Goal: Task Accomplishment & Management: Use online tool/utility

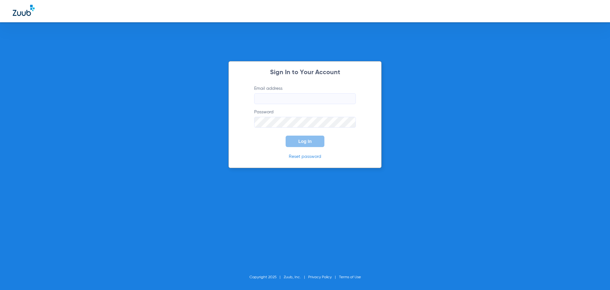
type input "[EMAIL_ADDRESS][DOMAIN_NAME]"
click at [306, 140] on span "Log In" at bounding box center [305, 141] width 13 height 5
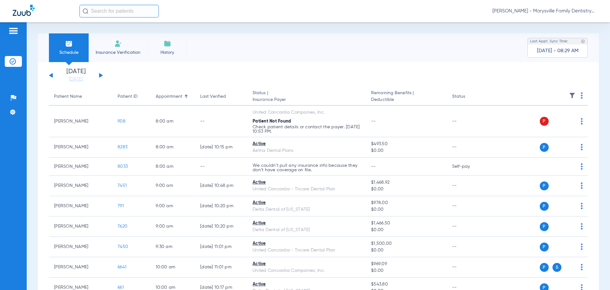
click at [115, 52] on span "Insurance Verification" at bounding box center [117, 52] width 49 height 6
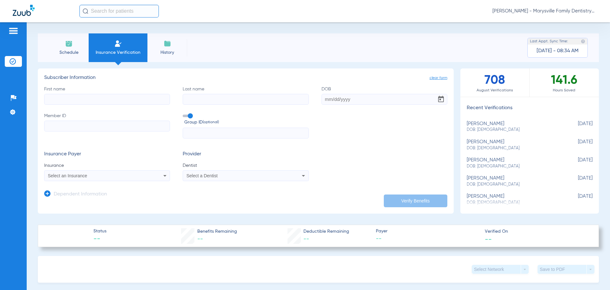
click at [72, 100] on input "First name" at bounding box center [107, 99] width 126 height 11
type input "[PERSON_NAME]"
type input "[DATE]"
click at [82, 126] on input "Member ID" at bounding box center [107, 125] width 126 height 11
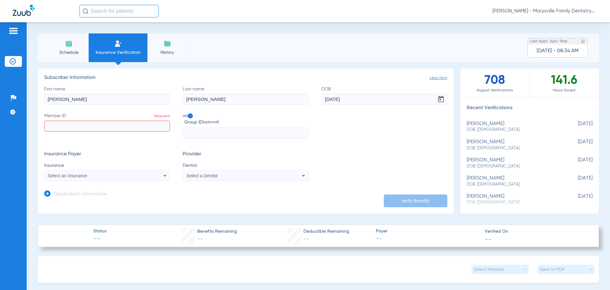
click at [68, 126] on input "Member ID Required" at bounding box center [107, 125] width 126 height 11
paste input "101472253600"
type input "101472253600"
click at [121, 176] on div "Select an Insurance" at bounding box center [95, 175] width 95 height 4
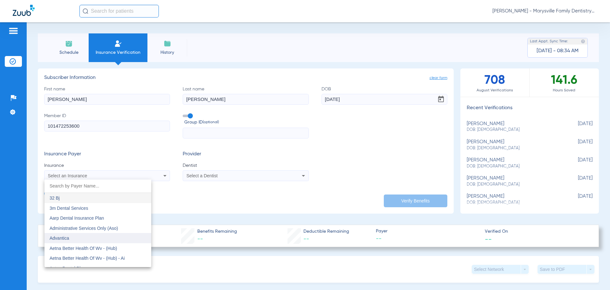
scroll to position [32, 0]
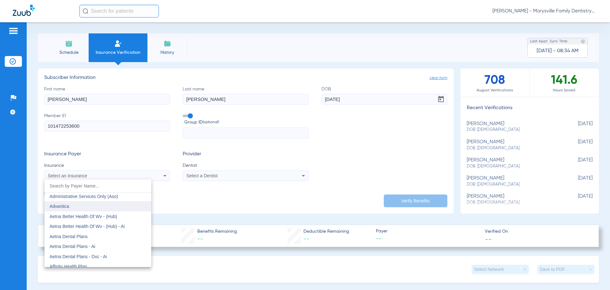
click at [74, 237] on span "Aetna Dental Plans" at bounding box center [69, 236] width 38 height 5
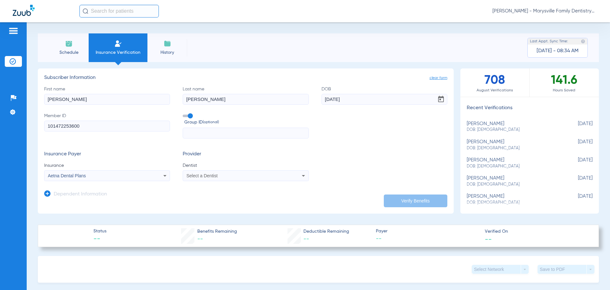
click at [302, 176] on icon at bounding box center [304, 176] width 8 height 8
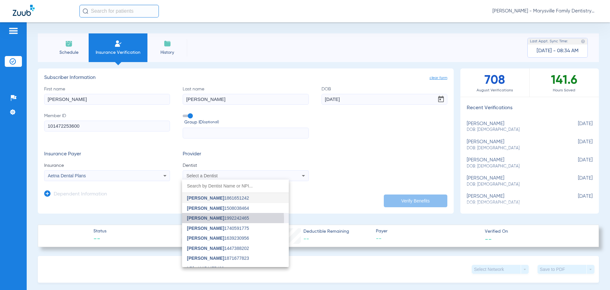
click at [213, 219] on span "[PERSON_NAME]" at bounding box center [205, 217] width 37 height 5
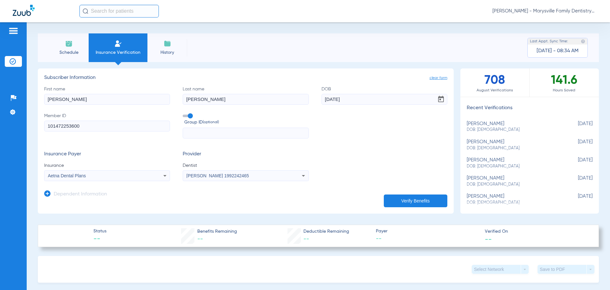
drag, startPoint x: 405, startPoint y: 200, endPoint x: 346, endPoint y: 191, distance: 59.8
click at [404, 200] on button "Verify Benefits" at bounding box center [416, 200] width 64 height 13
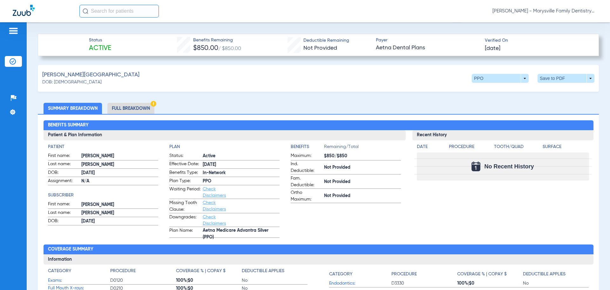
scroll to position [223, 0]
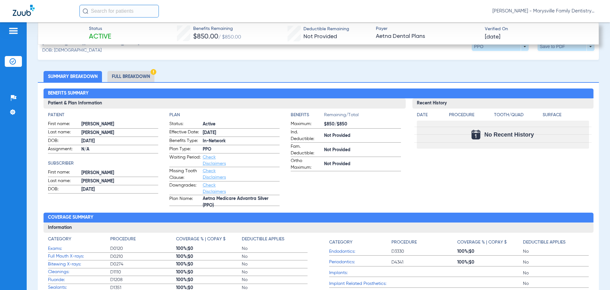
click at [130, 76] on li "Full Breakdown" at bounding box center [130, 76] width 47 height 11
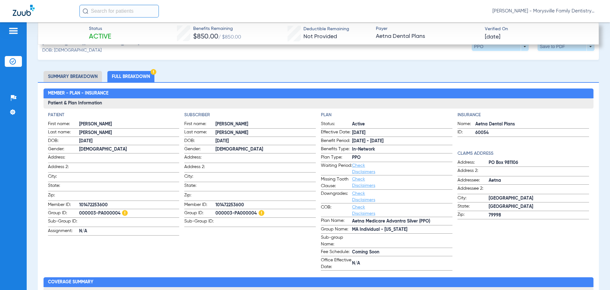
click at [119, 210] on span "000003-PA000004" at bounding box center [129, 213] width 100 height 7
drag, startPoint x: 82, startPoint y: 209, endPoint x: 97, endPoint y: 210, distance: 15.0
click at [97, 210] on span "000003-PA000004" at bounding box center [129, 213] width 100 height 7
click at [81, 211] on span "000003-PA000004" at bounding box center [129, 213] width 100 height 7
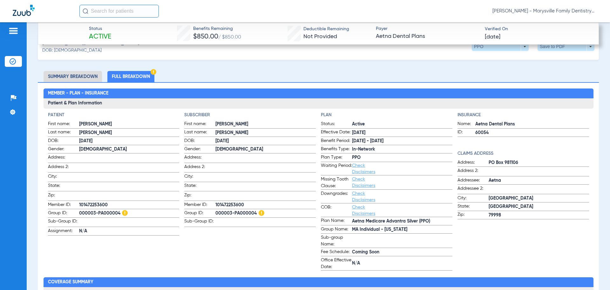
drag, startPoint x: 79, startPoint y: 210, endPoint x: 120, endPoint y: 214, distance: 40.9
click at [120, 214] on span "000003-PA000004" at bounding box center [129, 213] width 100 height 7
copy span "000003-PA000004"
click at [231, 202] on span "101472253600" at bounding box center [266, 205] width 100 height 7
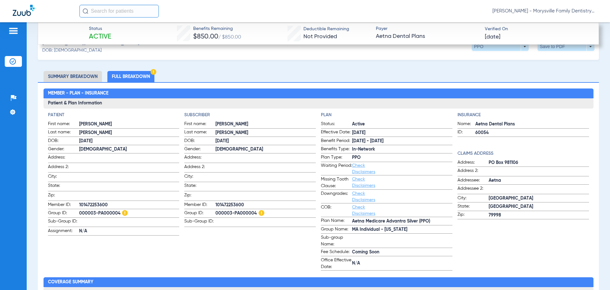
copy span "101472253600"
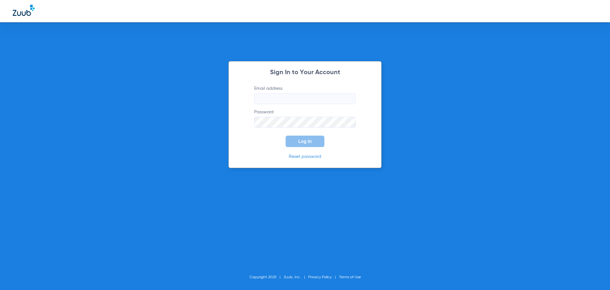
type input "[EMAIL_ADDRESS][DOMAIN_NAME]"
